Goal: Task Accomplishment & Management: Use online tool/utility

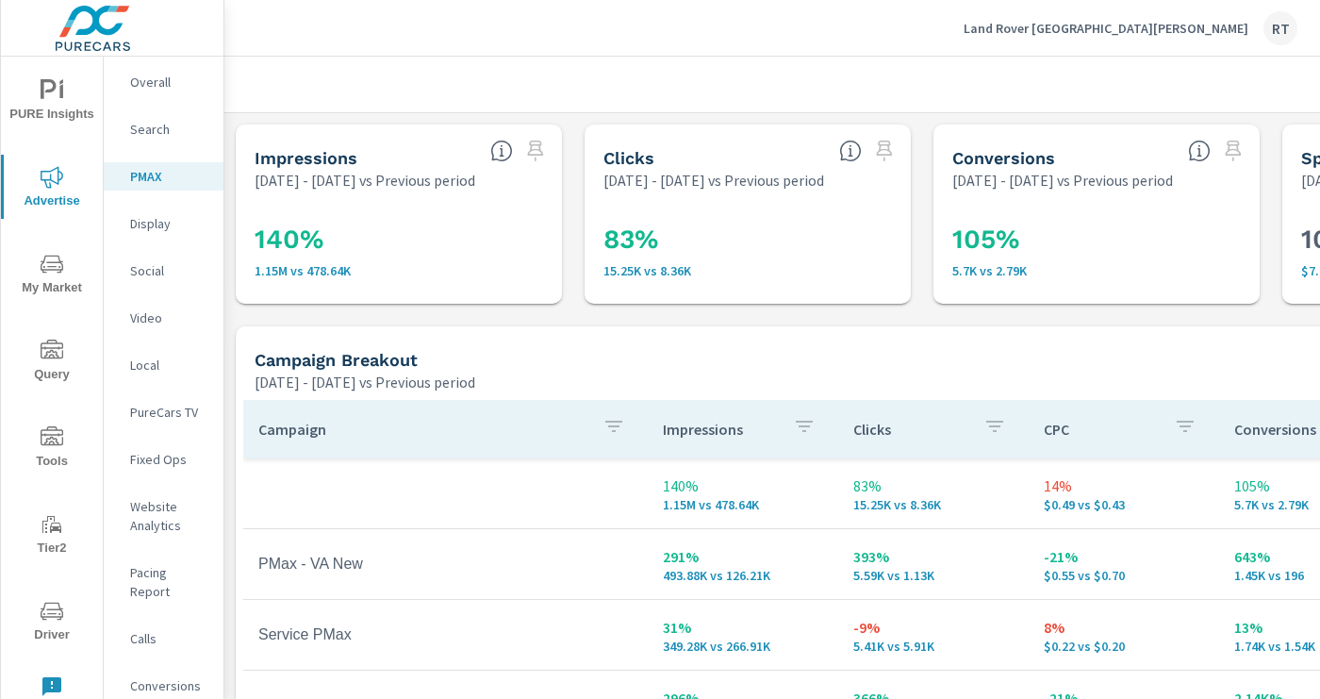
scroll to position [222, 0]
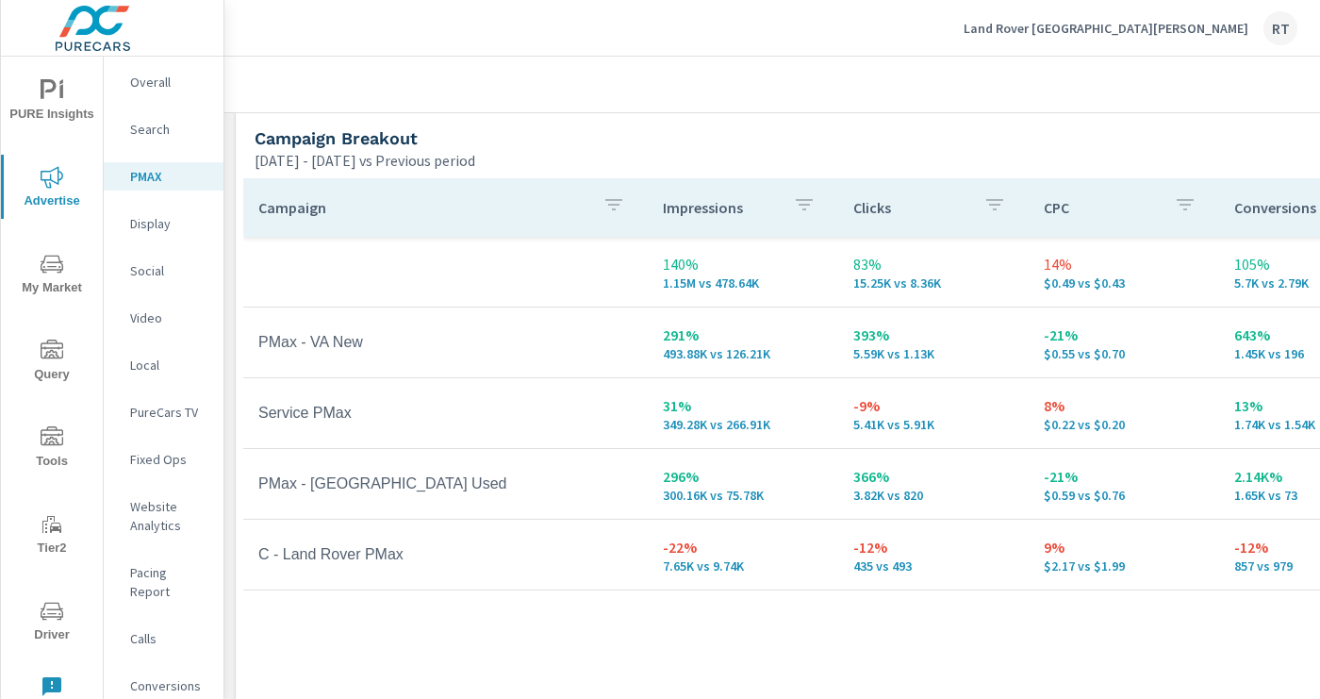
click at [1178, 28] on p "Land Rover [GEOGRAPHIC_DATA][PERSON_NAME]" at bounding box center [1106, 28] width 285 height 17
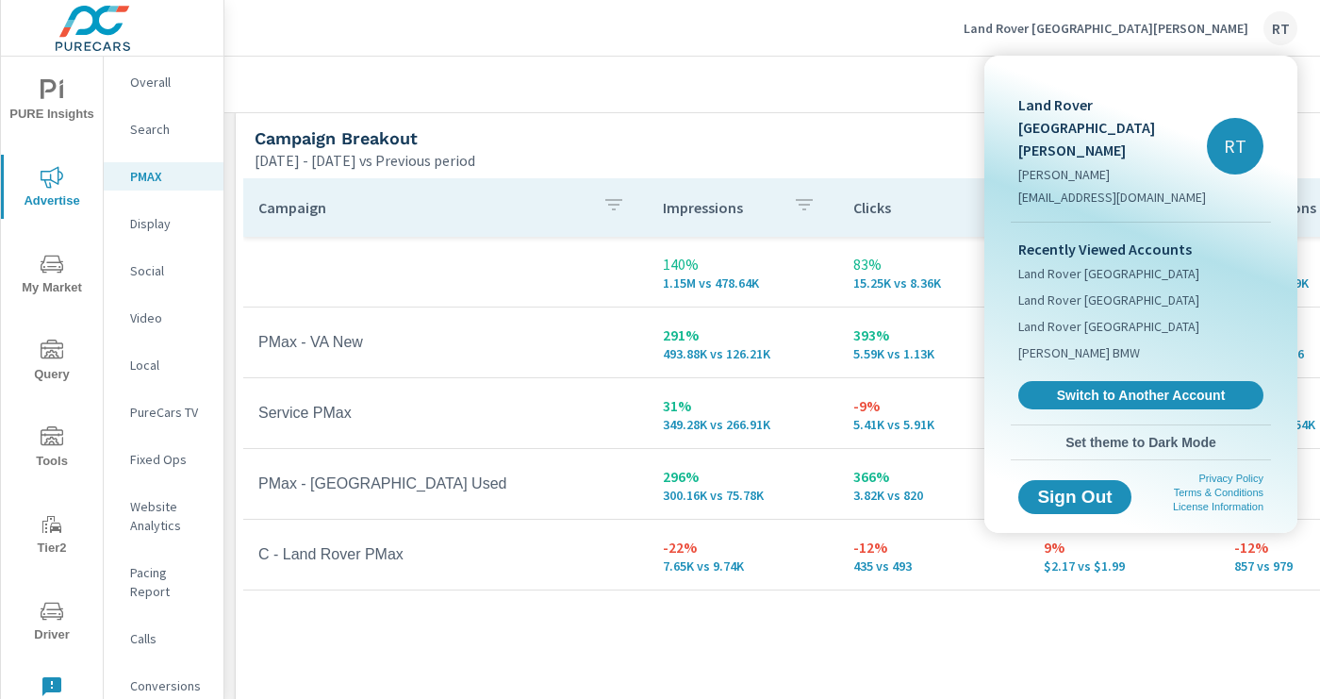
click at [884, 121] on div at bounding box center [660, 349] width 1320 height 699
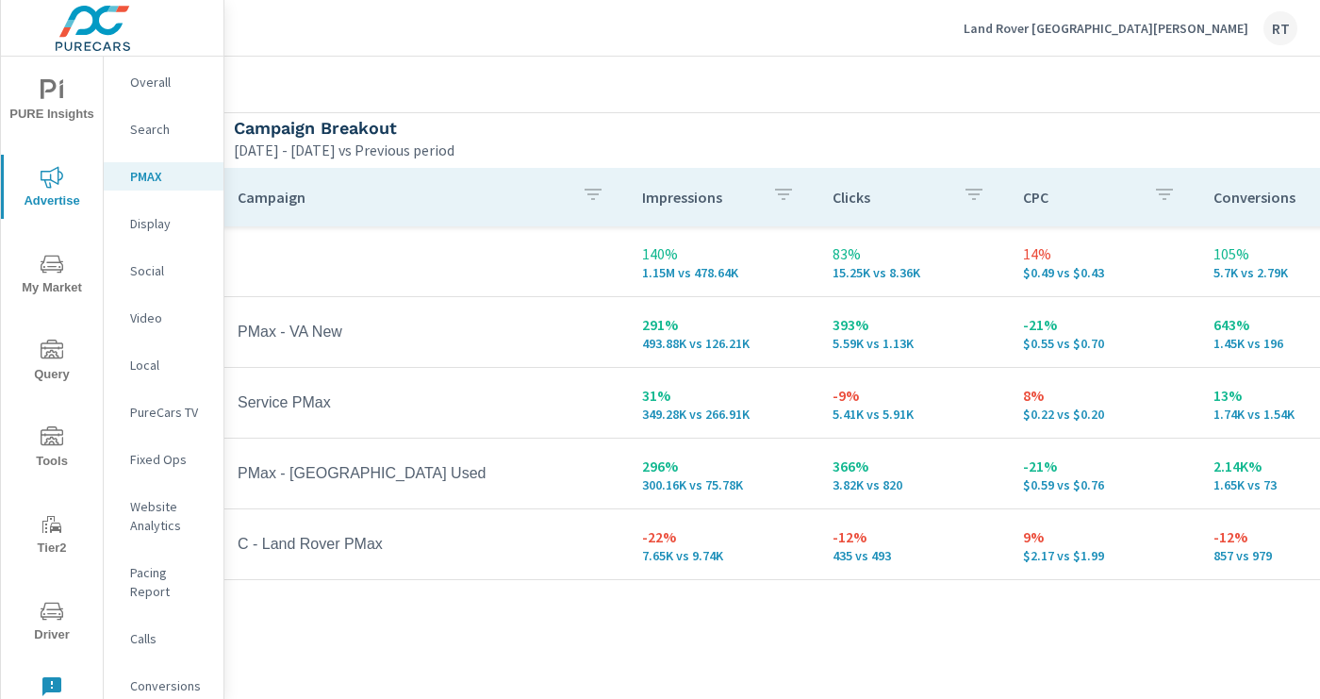
scroll to position [231, 21]
click at [1176, 28] on p "Land Rover [GEOGRAPHIC_DATA][PERSON_NAME]" at bounding box center [1106, 28] width 285 height 17
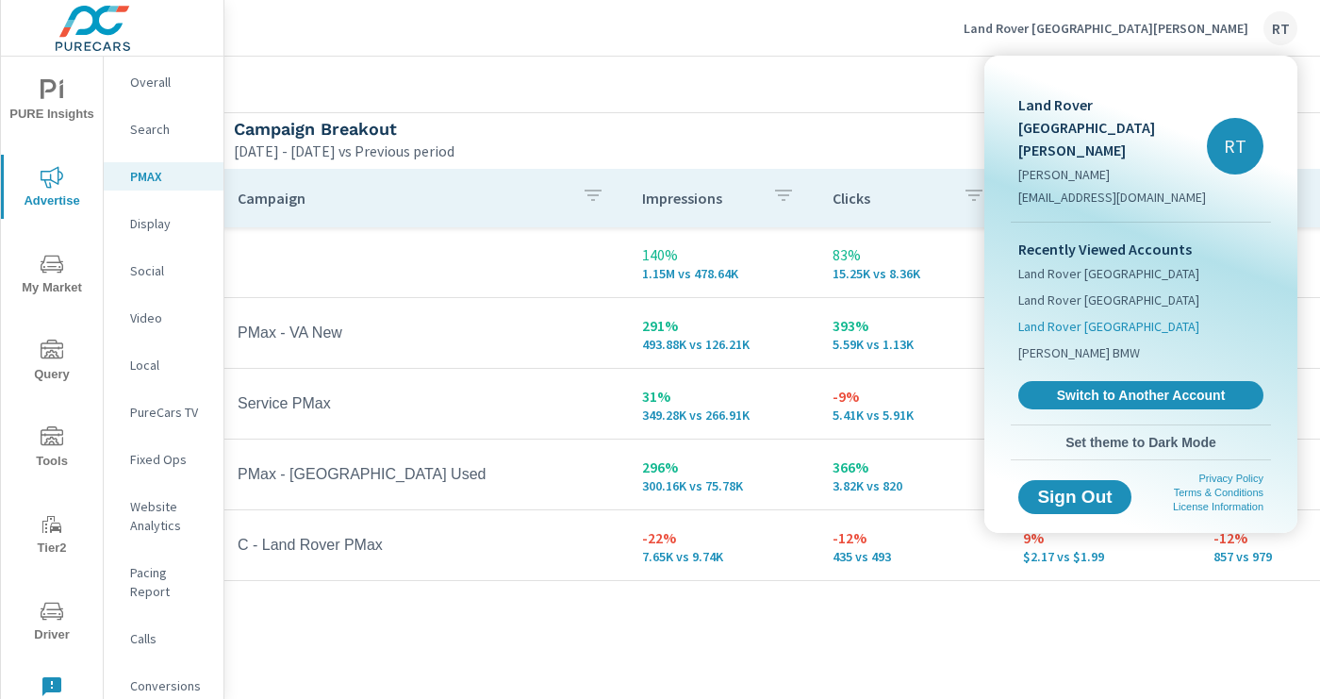
click at [1060, 317] on span "Land Rover [GEOGRAPHIC_DATA]" at bounding box center [1108, 326] width 181 height 19
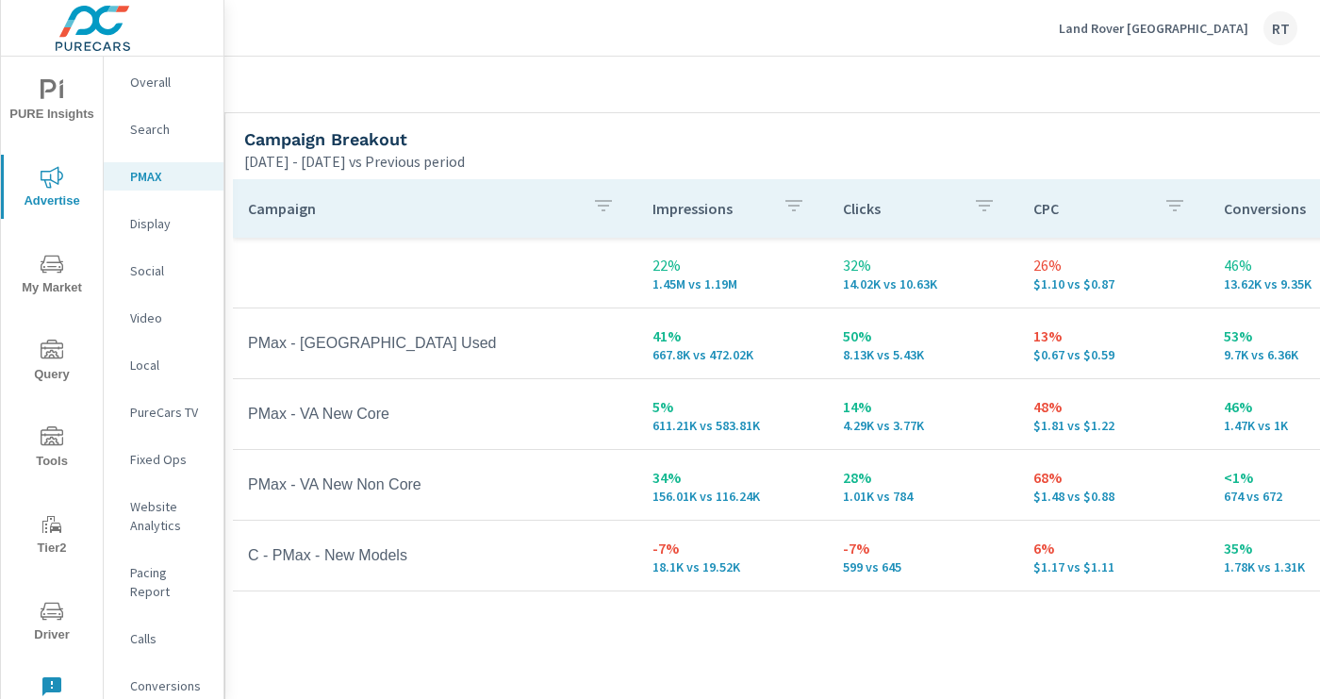
scroll to position [221, 17]
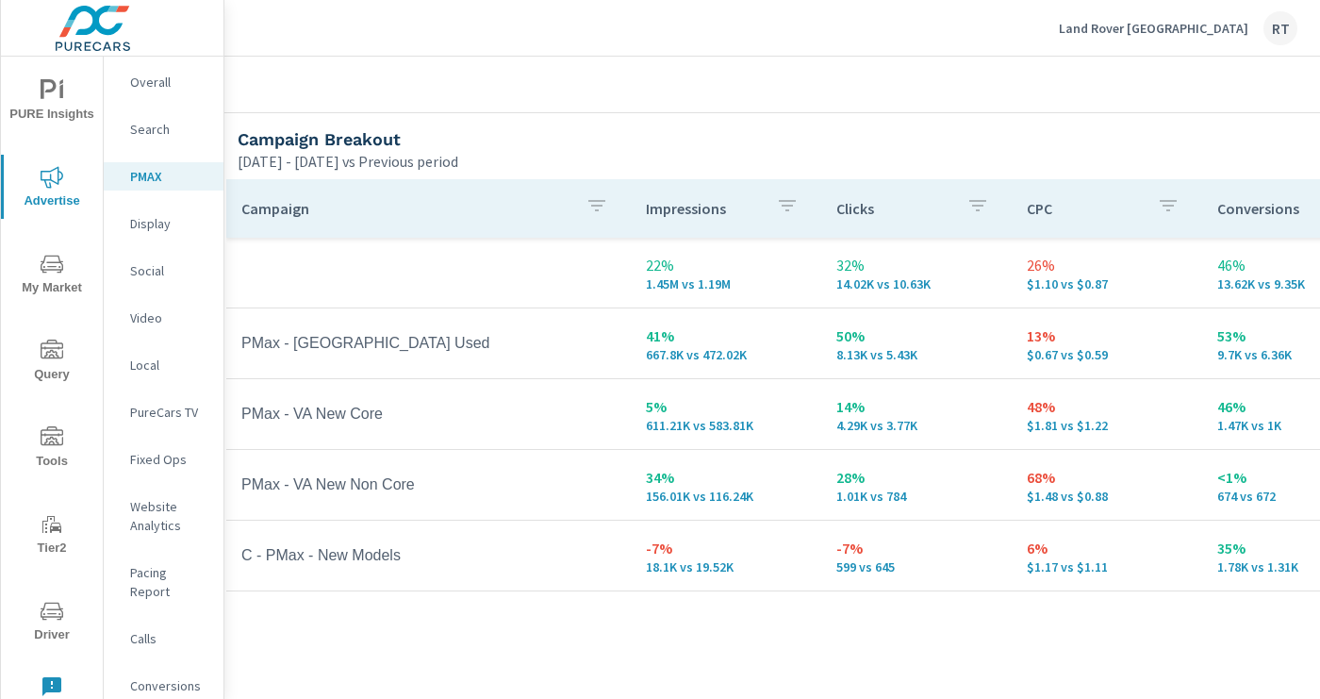
click at [1172, 15] on div "Land Rover Los Angeles RT" at bounding box center [1178, 28] width 239 height 34
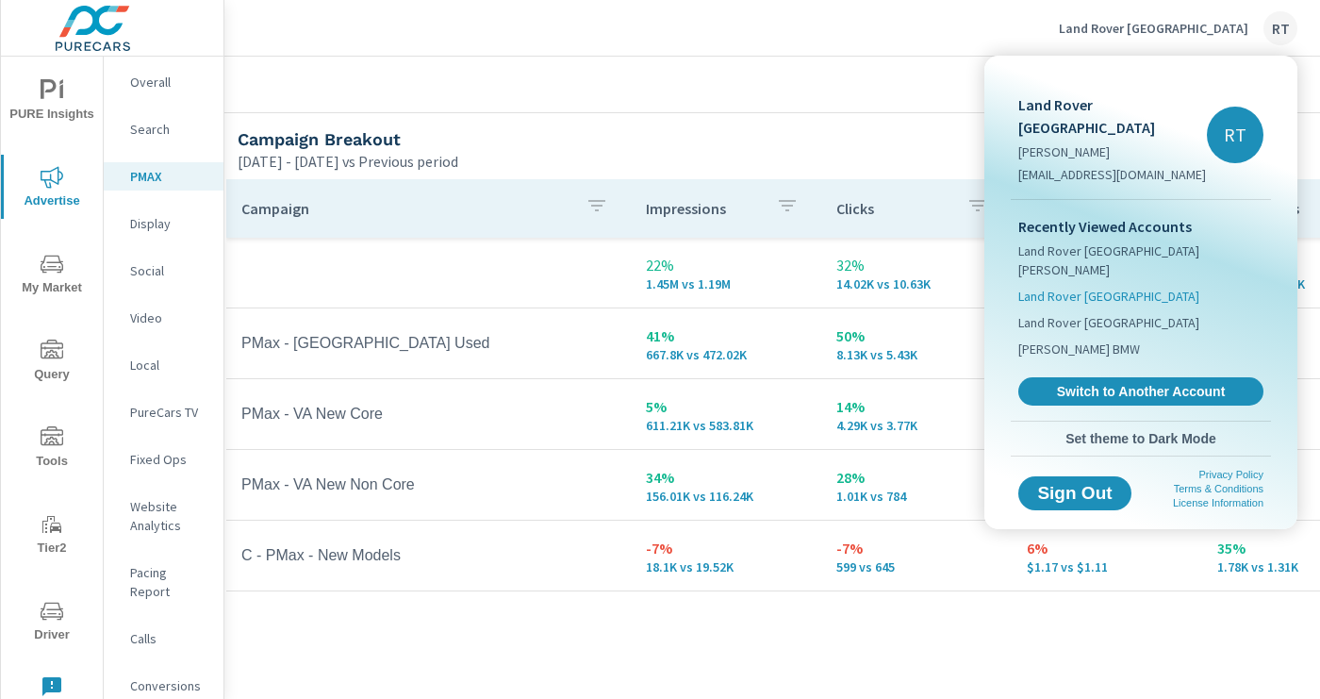
click at [1091, 287] on span "Land Rover [GEOGRAPHIC_DATA]" at bounding box center [1108, 296] width 181 height 19
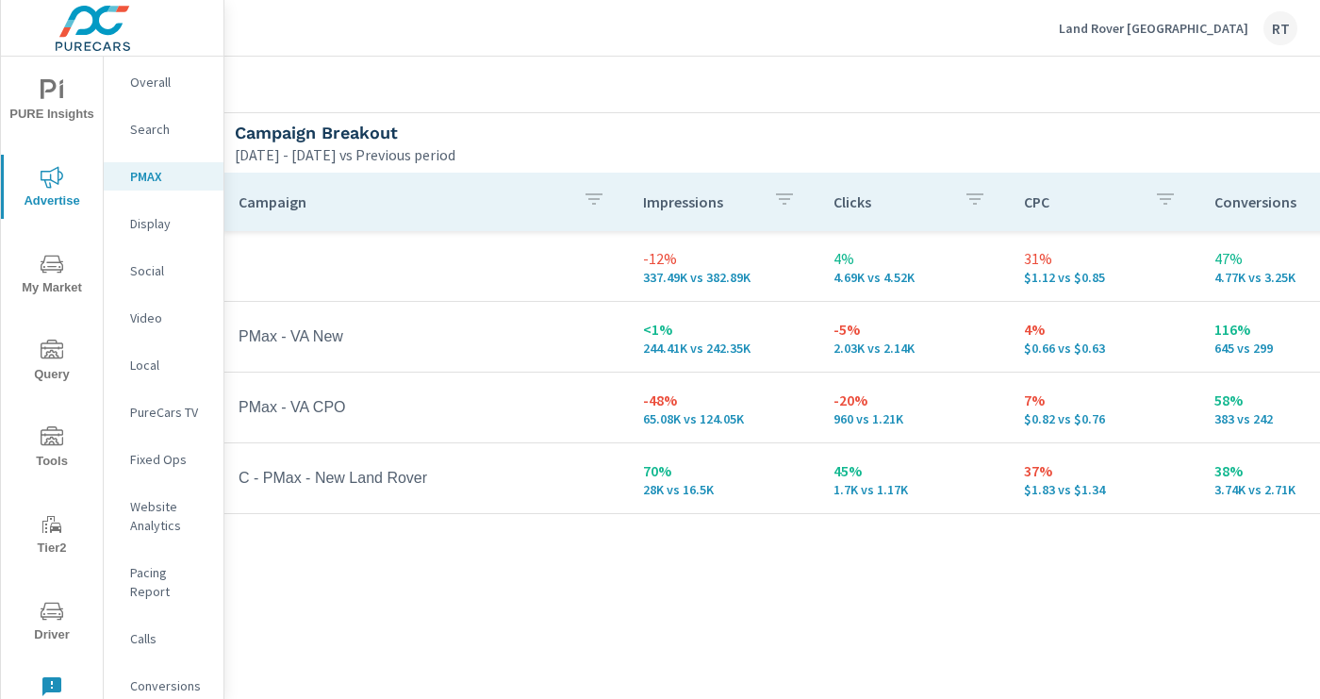
scroll to position [226, 20]
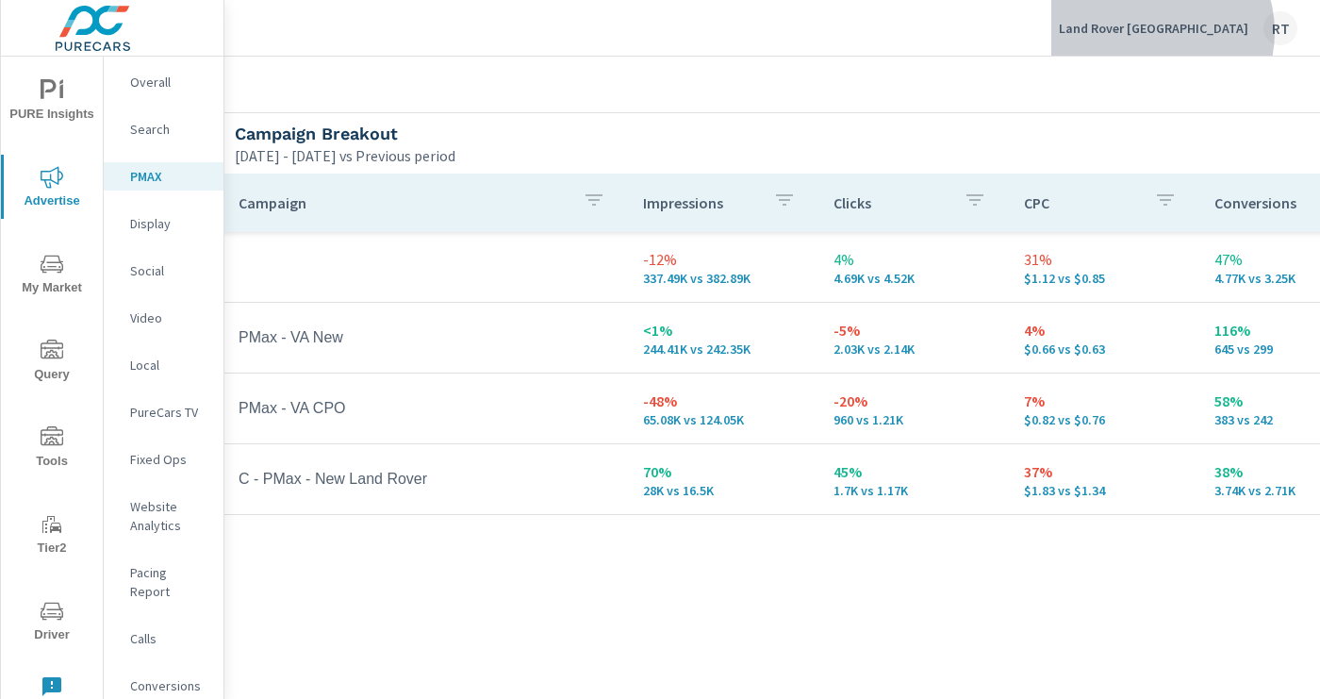
click at [1185, 32] on p "Land Rover [GEOGRAPHIC_DATA]" at bounding box center [1154, 28] width 190 height 17
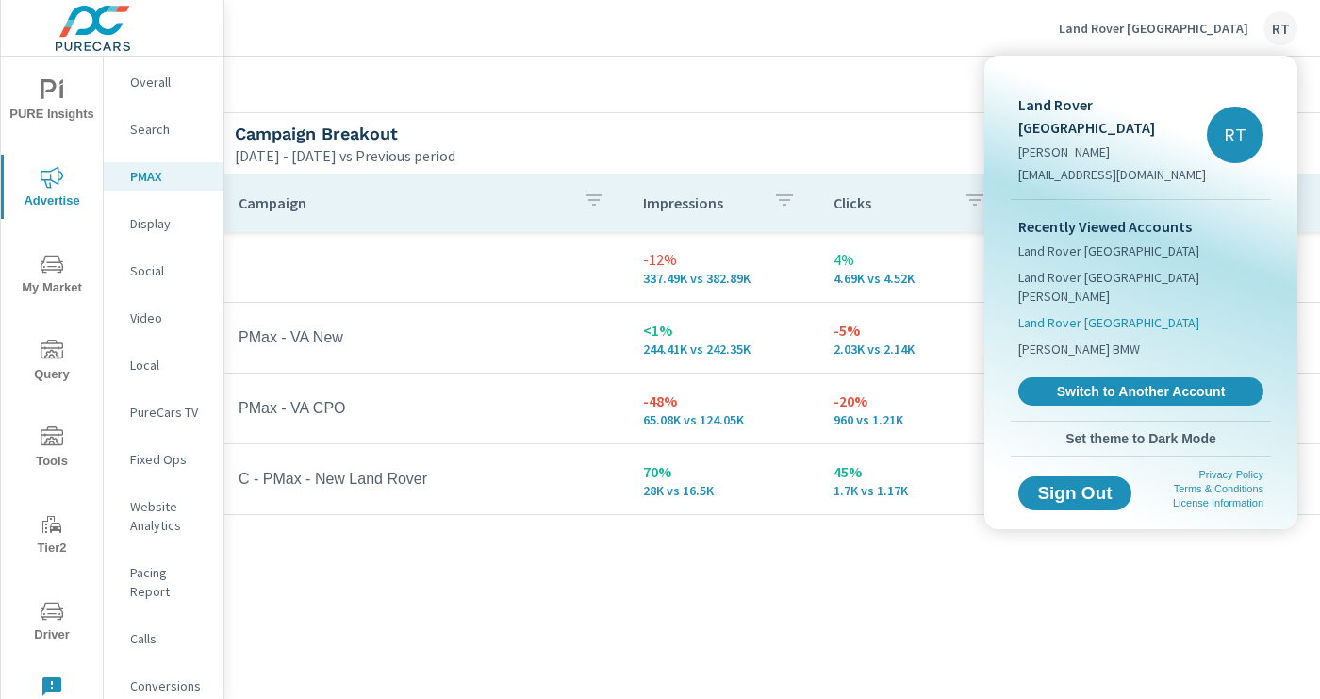
click at [1079, 313] on span "Land Rover [GEOGRAPHIC_DATA]" at bounding box center [1108, 322] width 181 height 19
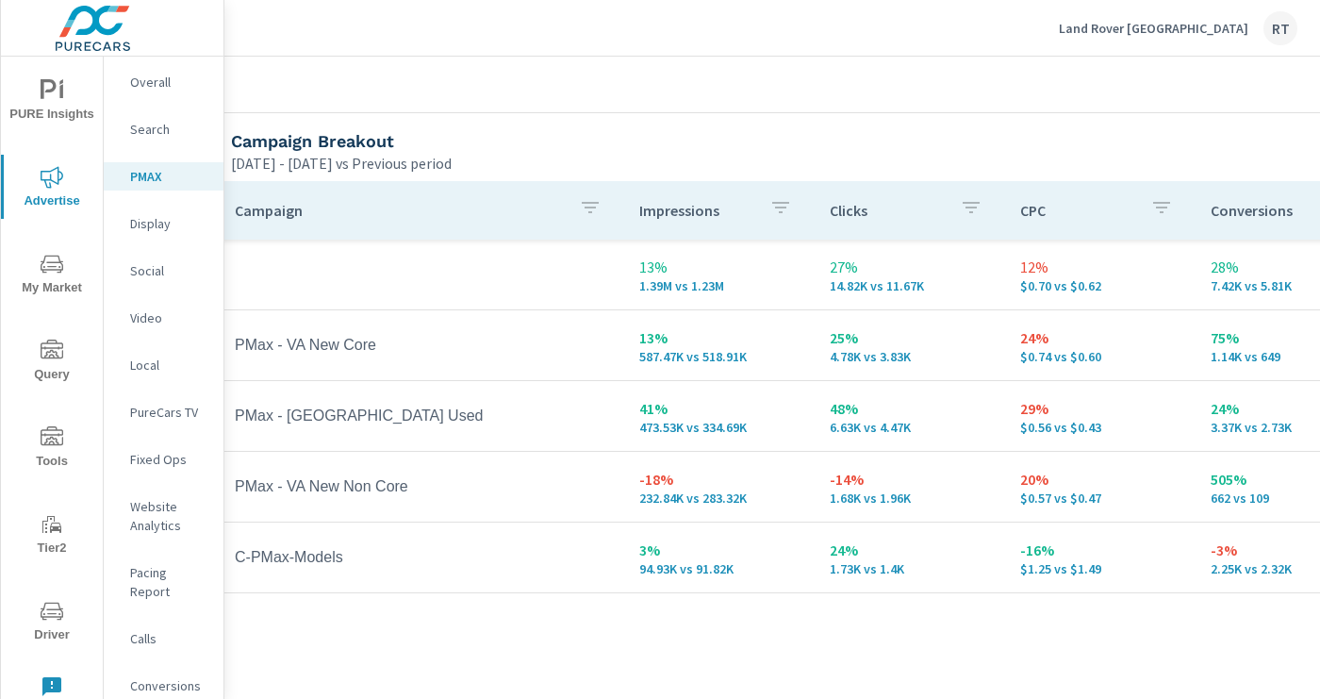
scroll to position [221, 24]
click at [1174, 33] on p "Land Rover [GEOGRAPHIC_DATA]" at bounding box center [1154, 28] width 190 height 17
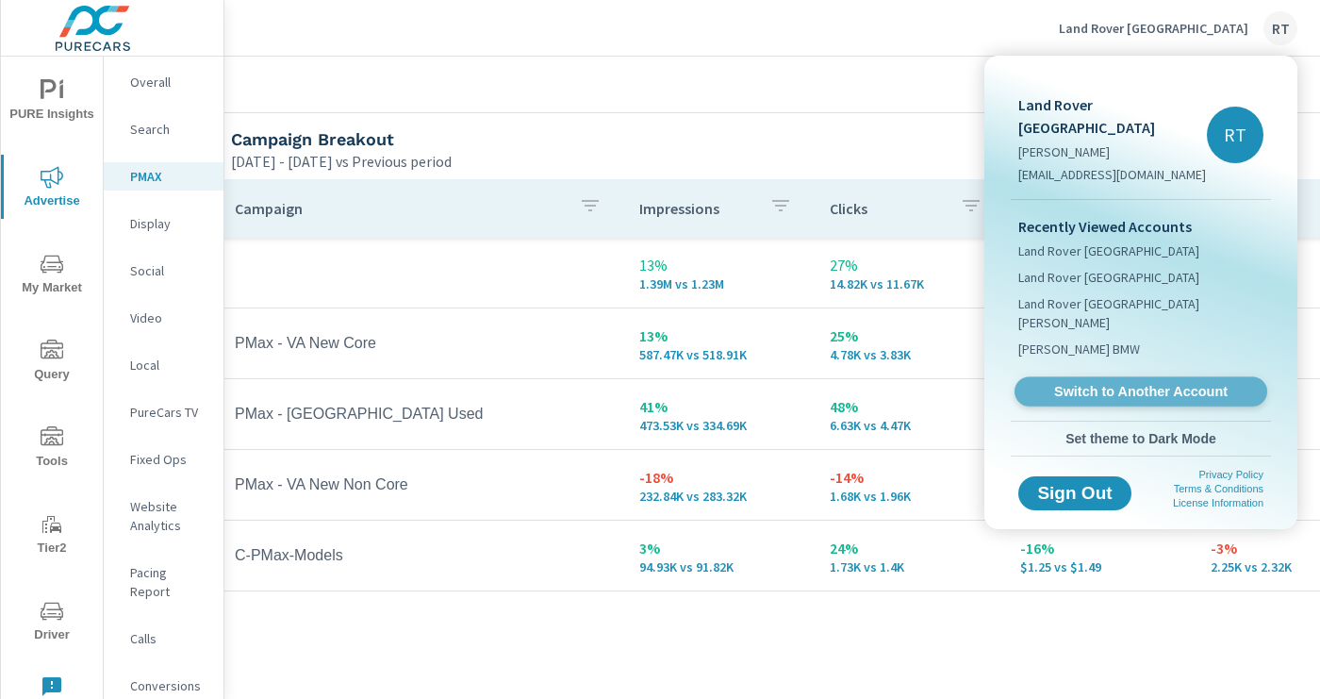
click at [1099, 383] on span "Switch to Another Account" at bounding box center [1140, 392] width 231 height 18
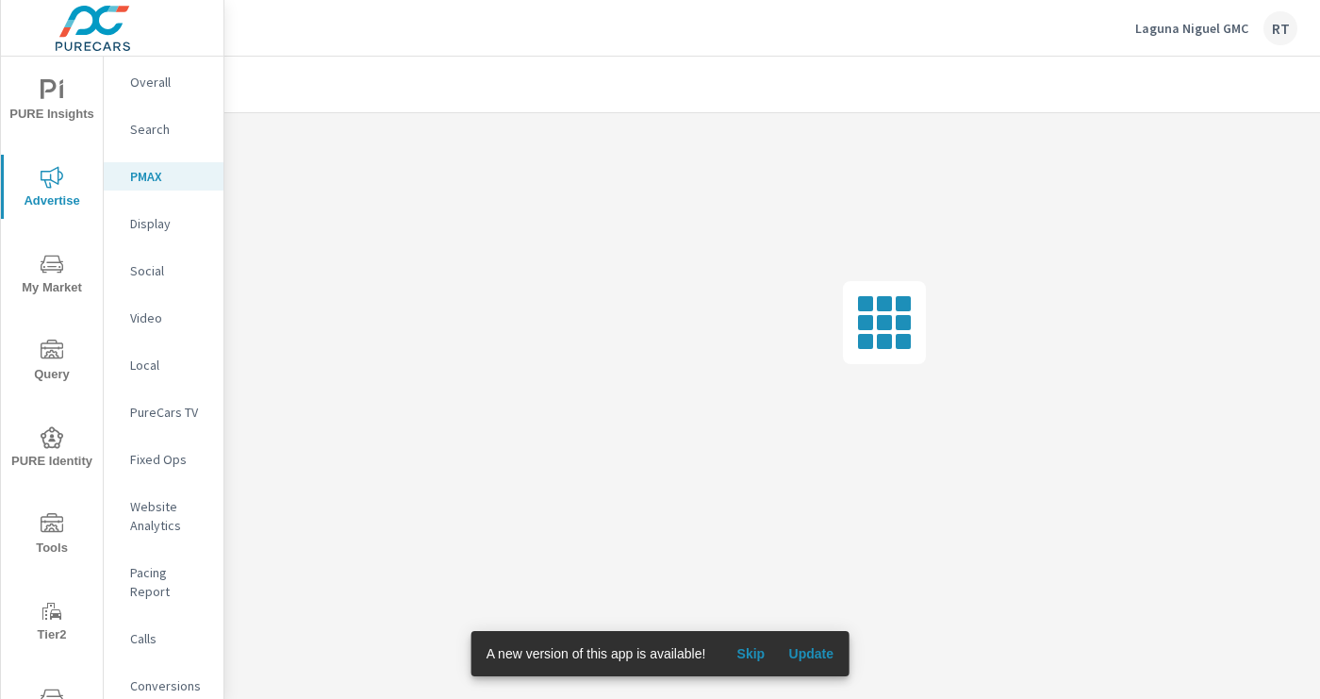
click at [761, 650] on span "Skip" at bounding box center [750, 653] width 45 height 17
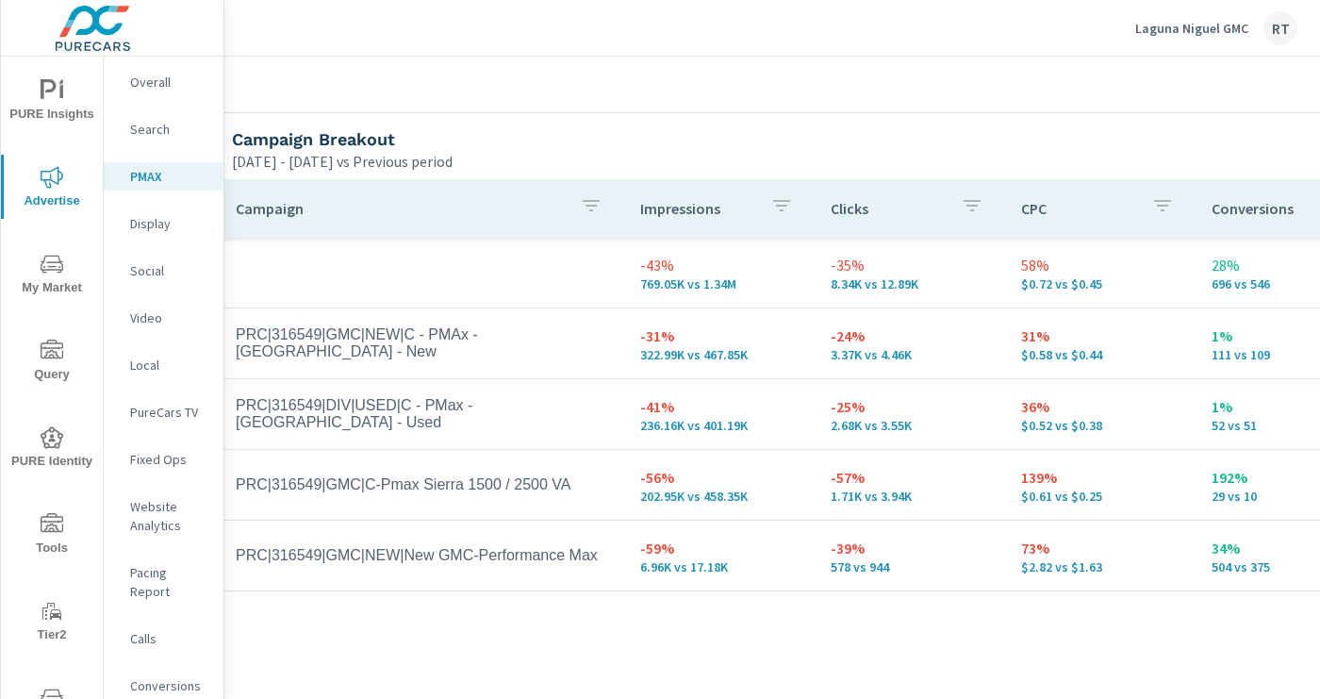
scroll to position [221, 300]
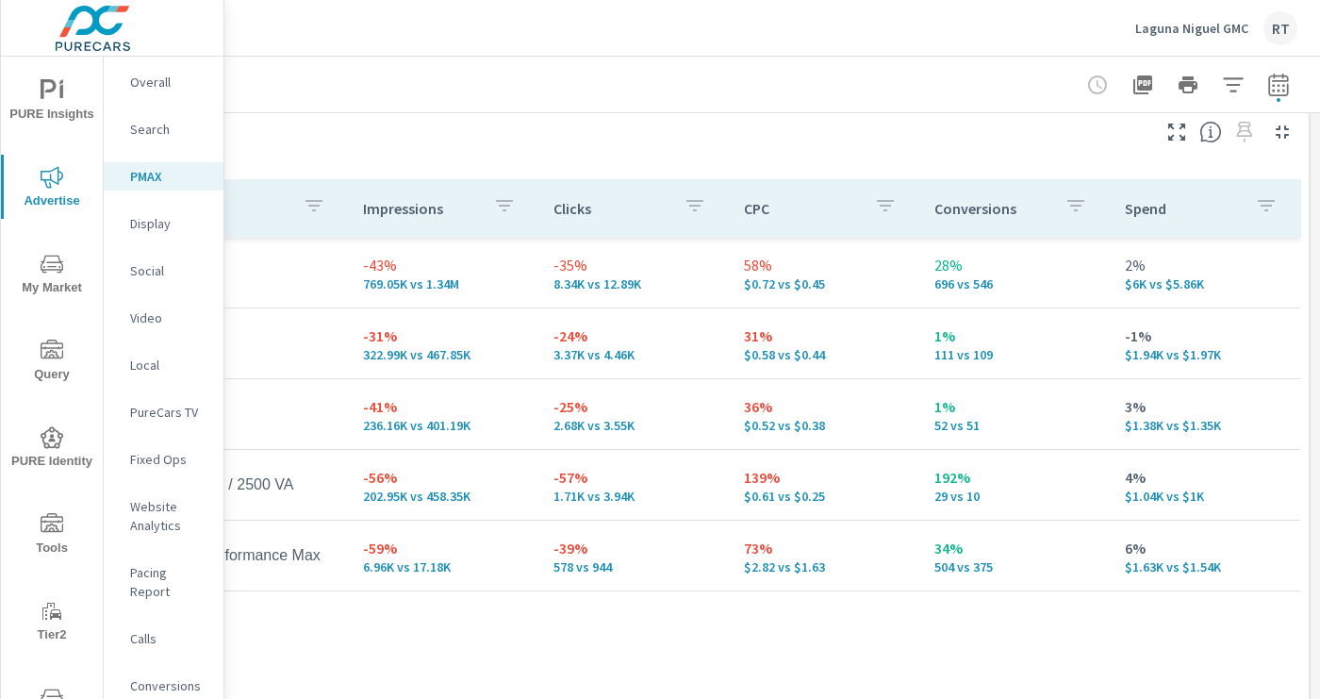
click at [1271, 87] on icon "button" at bounding box center [1278, 85] width 23 height 23
select select "Previous period"
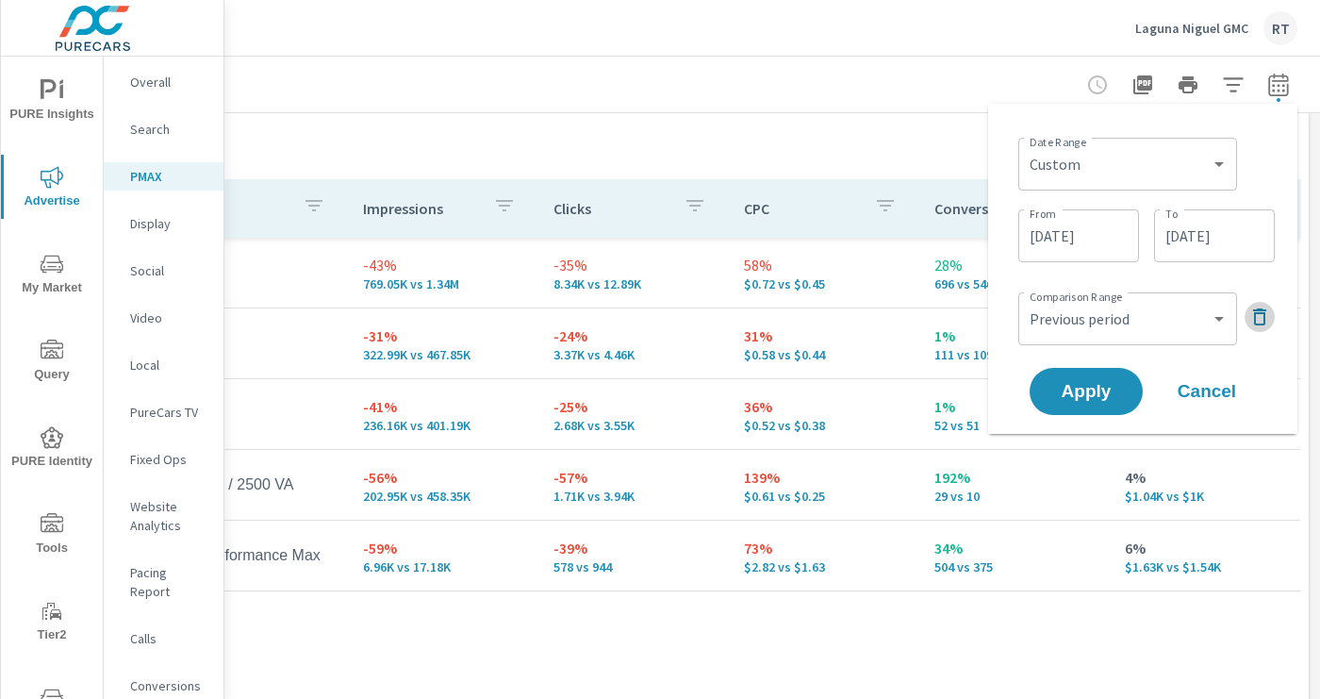
click at [1252, 312] on icon "button" at bounding box center [1259, 317] width 23 height 23
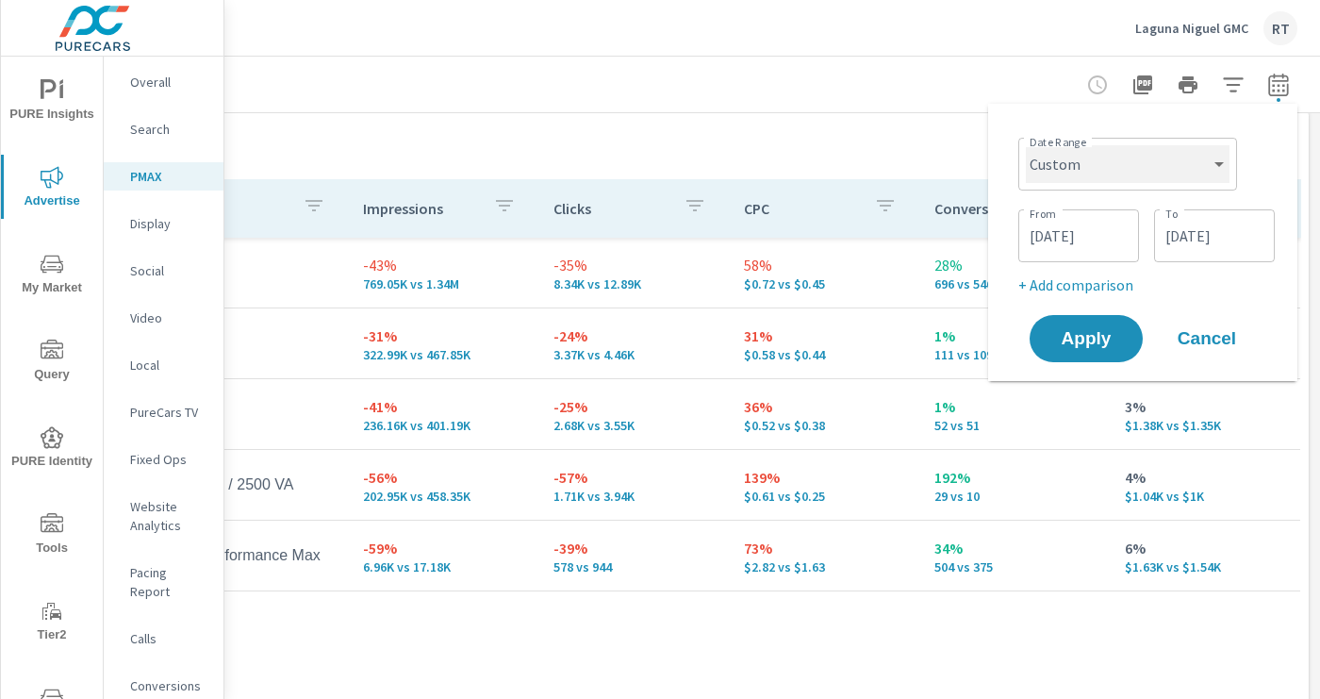
click at [1219, 163] on select "Custom Yesterday Last week Last 7 days Last 14 days Last 30 days Last 45 days L…" at bounding box center [1128, 164] width 204 height 38
click at [1026, 145] on select "Custom Yesterday Last week Last 7 days Last 14 days Last 30 days Last 45 days L…" at bounding box center [1128, 164] width 204 height 38
select select "Last 30 days"
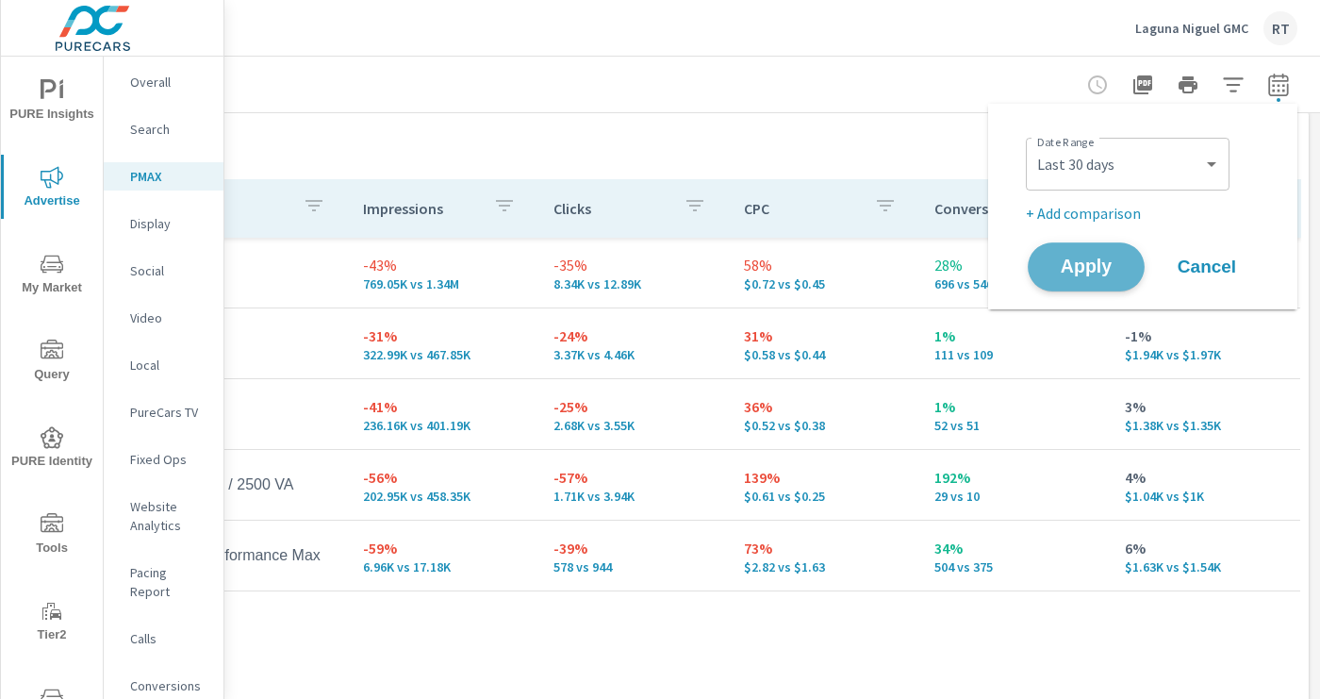
click at [1094, 267] on span "Apply" at bounding box center [1086, 267] width 77 height 18
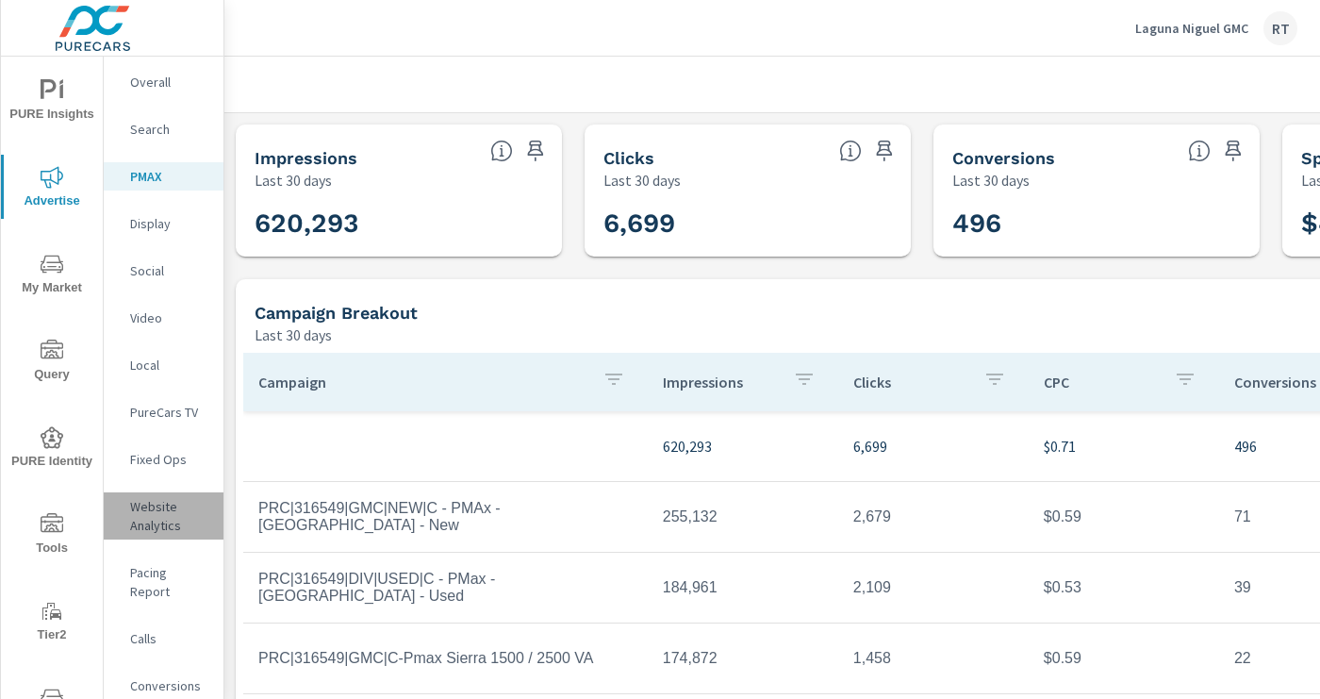
click at [151, 509] on p "Website Analytics" at bounding box center [169, 516] width 78 height 38
